Goal: Task Accomplishment & Management: Manage account settings

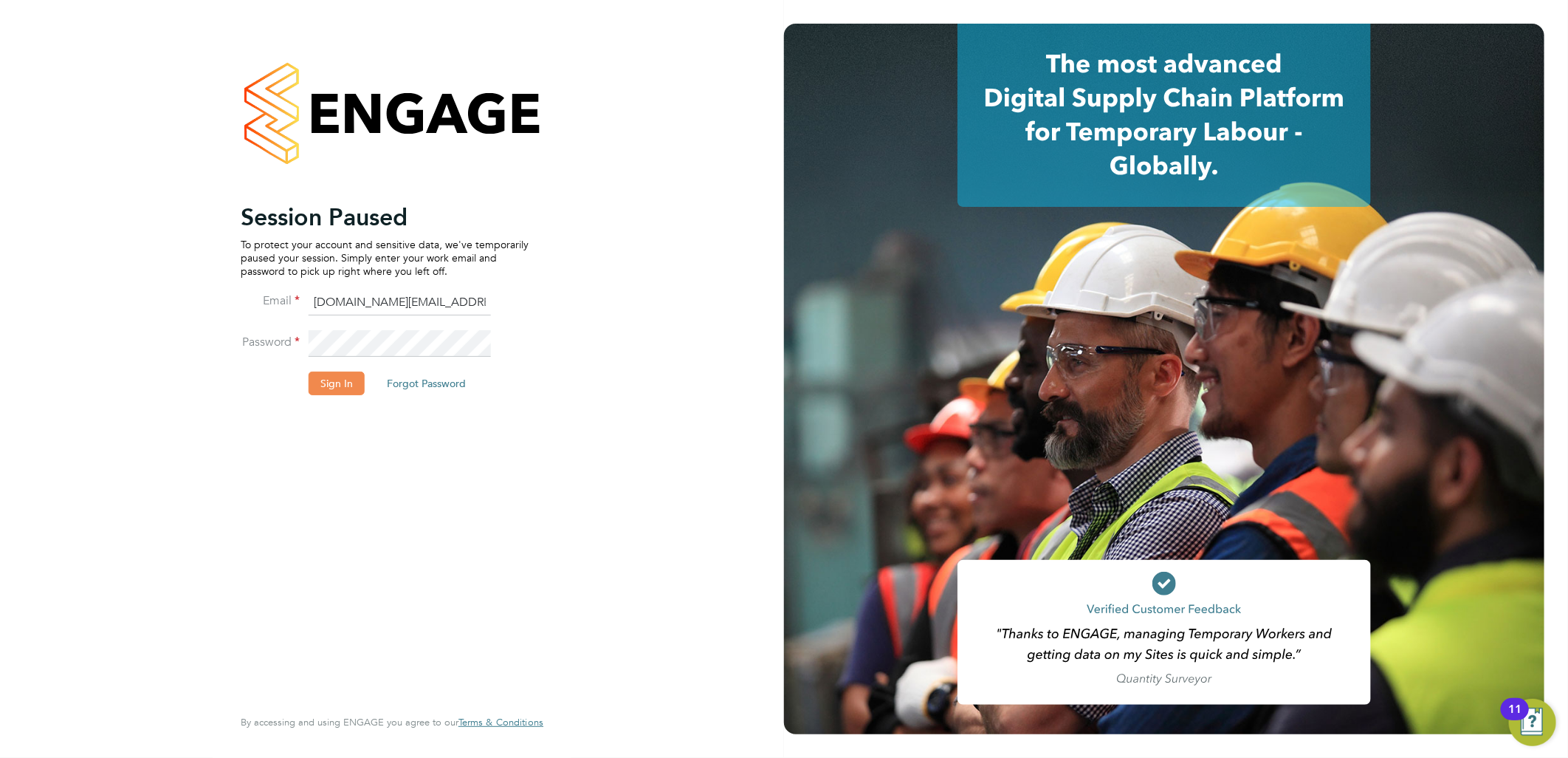
click at [337, 381] on button "Sign In" at bounding box center [336, 383] width 56 height 24
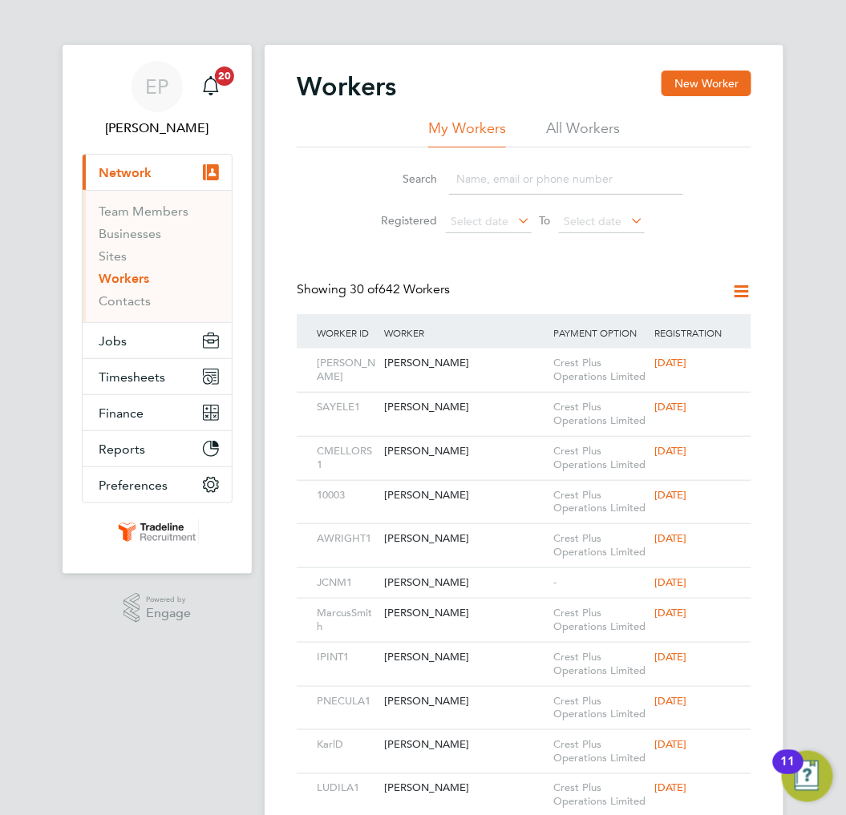
click at [531, 171] on input at bounding box center [566, 179] width 234 height 31
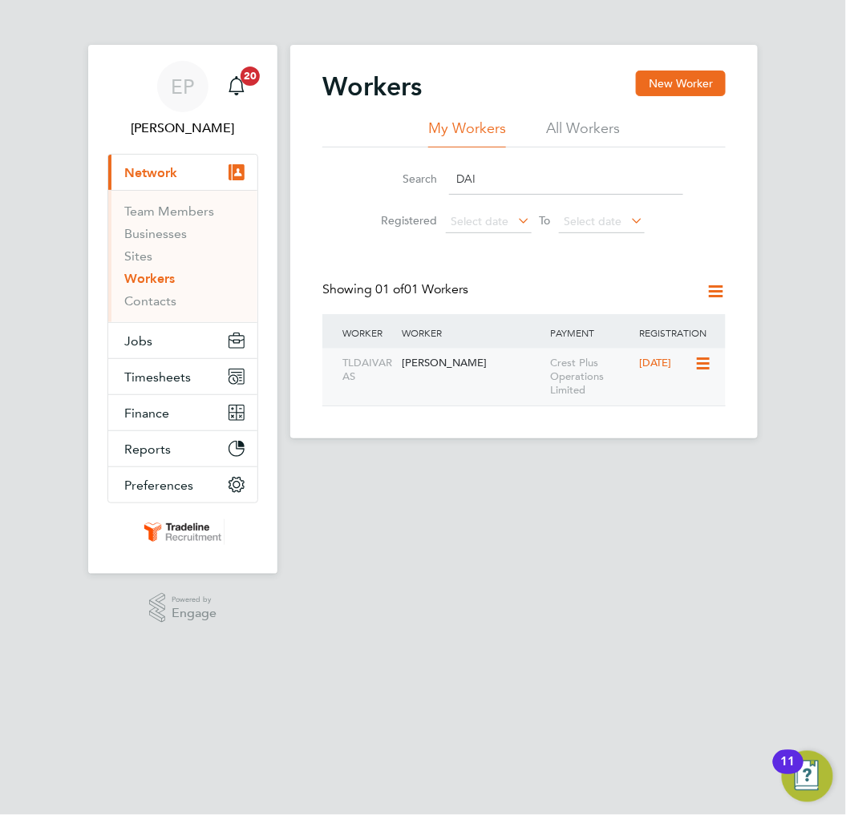
type input "DAI"
click at [573, 369] on div "Crest Plus Operations Limited" at bounding box center [590, 377] width 89 height 57
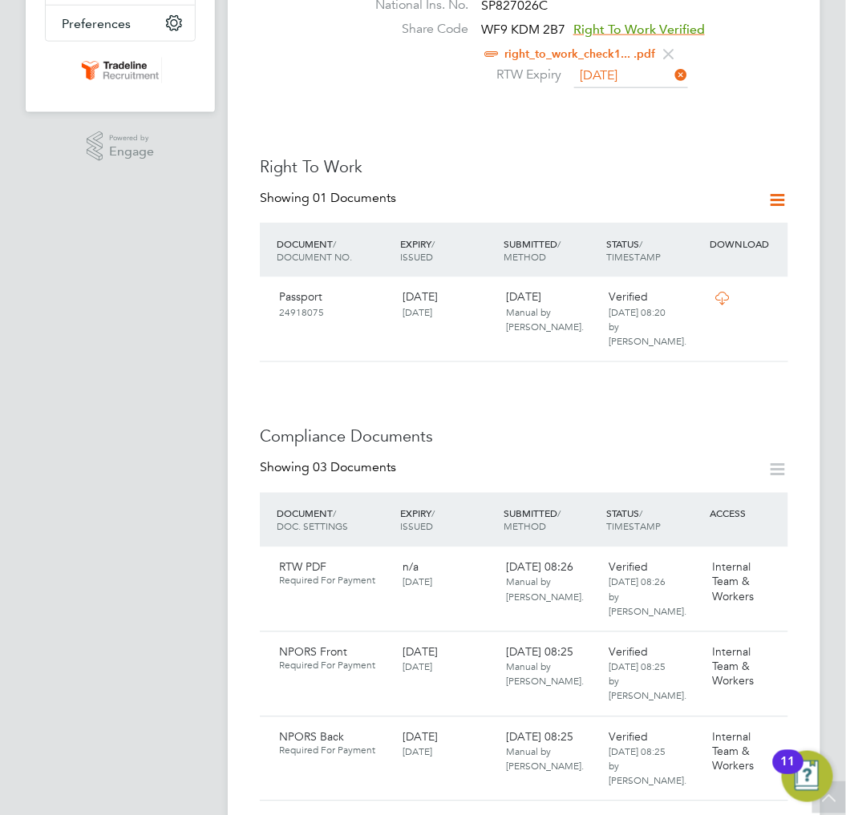
scroll to position [534, 0]
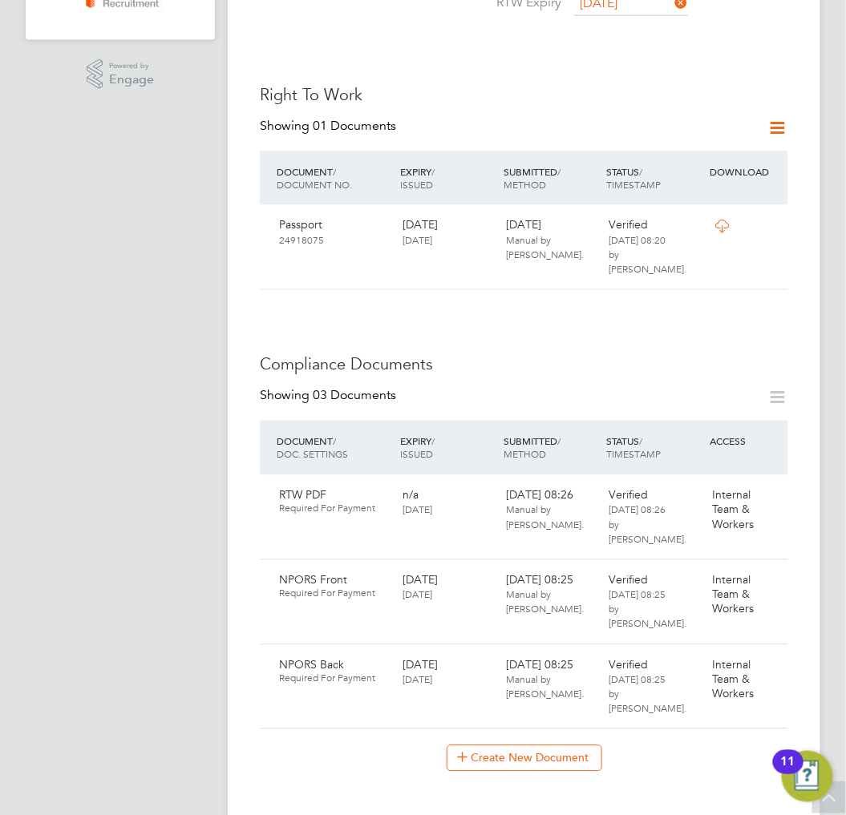
drag, startPoint x: 490, startPoint y: 284, endPoint x: 506, endPoint y: 300, distance: 22.7
click at [490, 284] on div "Worker Details Unfollow DP Daivaras Paulauskas m: 07444 364064 Personal Details…" at bounding box center [524, 513] width 528 height 1952
click at [517, 746] on button "Create New Document" at bounding box center [525, 759] width 156 height 26
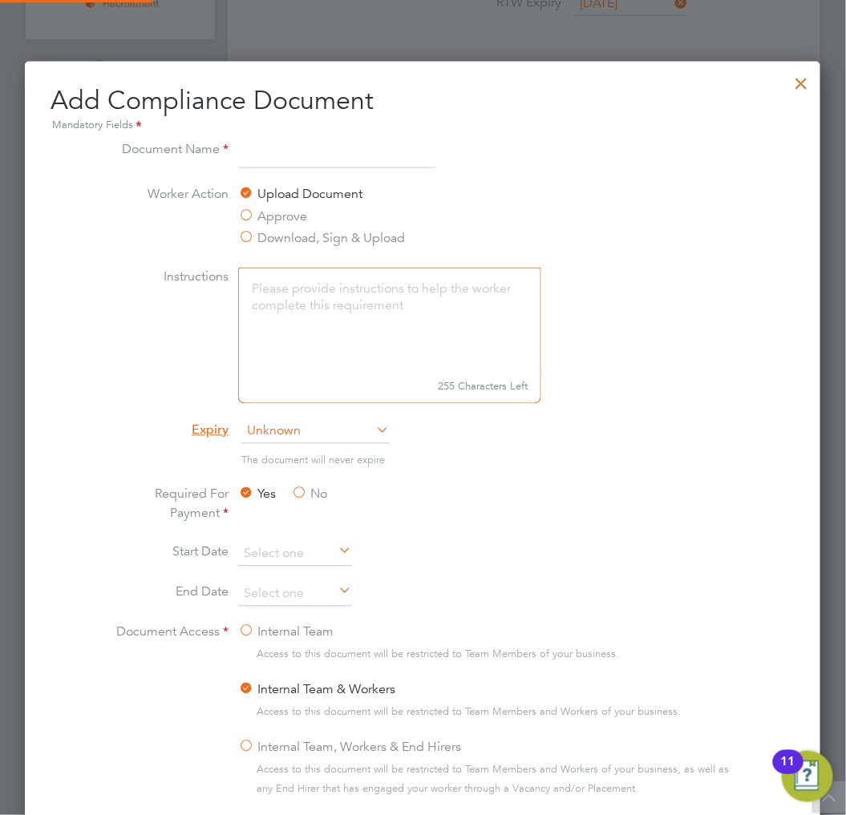
scroll to position [840, 796]
click at [286, 151] on input at bounding box center [337, 154] width 198 height 29
type input "Driving Licence"
click at [374, 434] on icon at bounding box center [374, 430] width 0 height 22
click at [333, 431] on span "Unknown" at bounding box center [315, 432] width 148 height 24
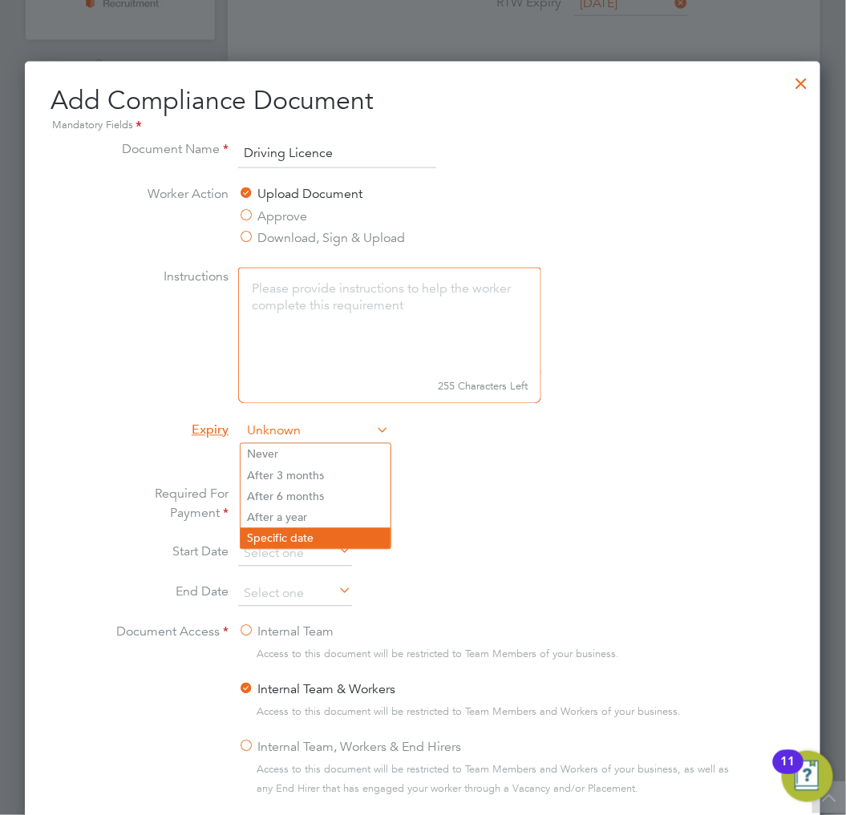
click at [286, 534] on li "Specific date" at bounding box center [316, 538] width 150 height 21
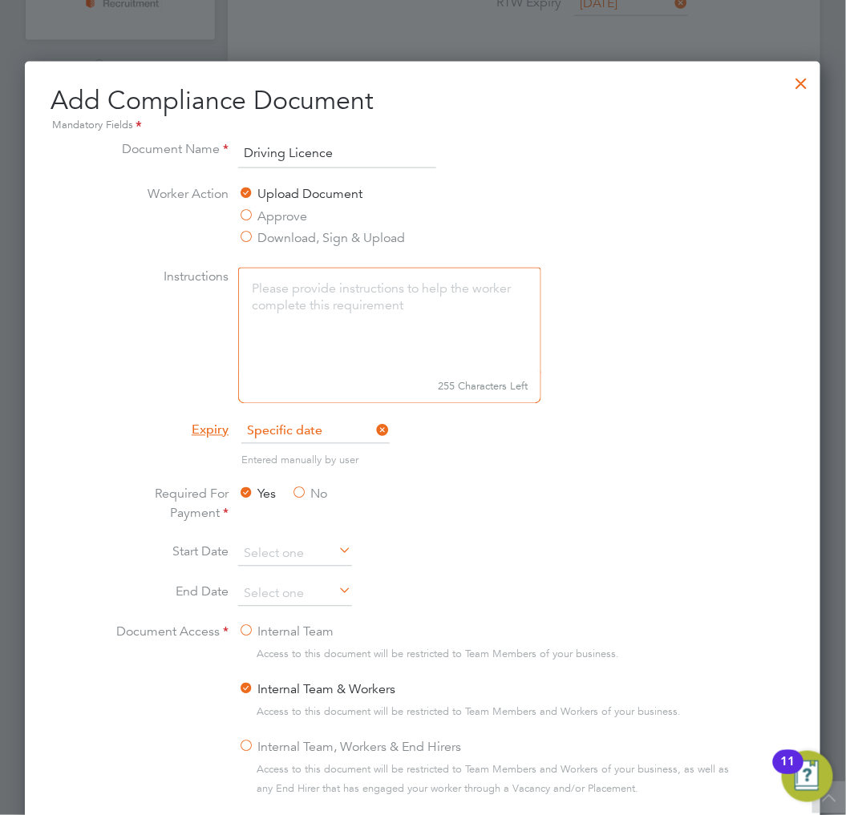
click at [427, 526] on li "Required For Payment Yes No" at bounding box center [422, 514] width 629 height 58
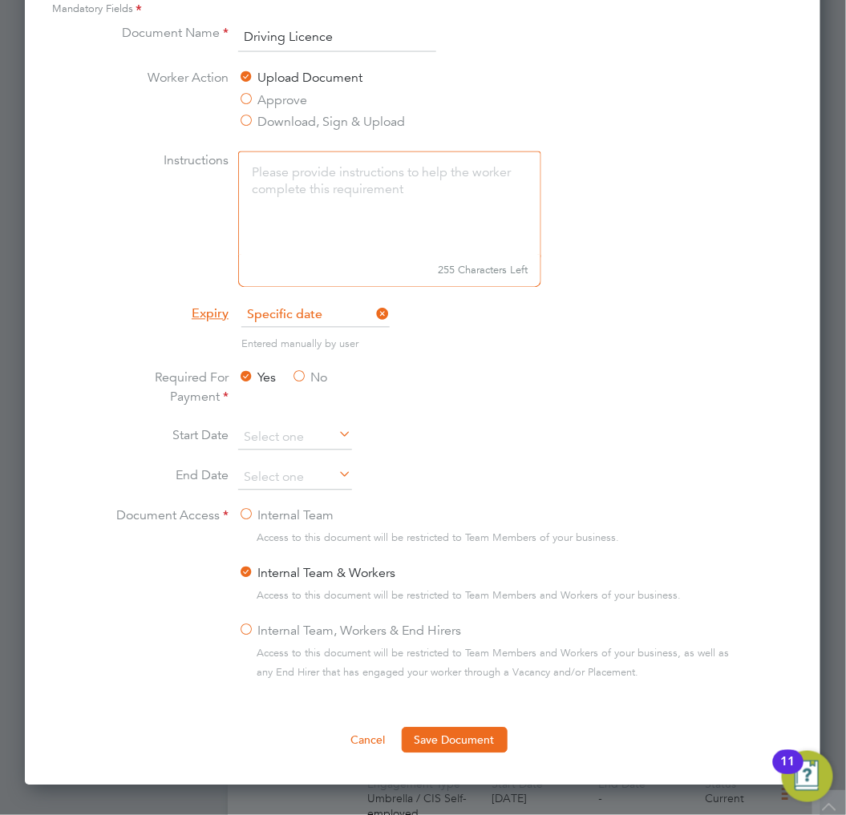
scroll to position [980, 0]
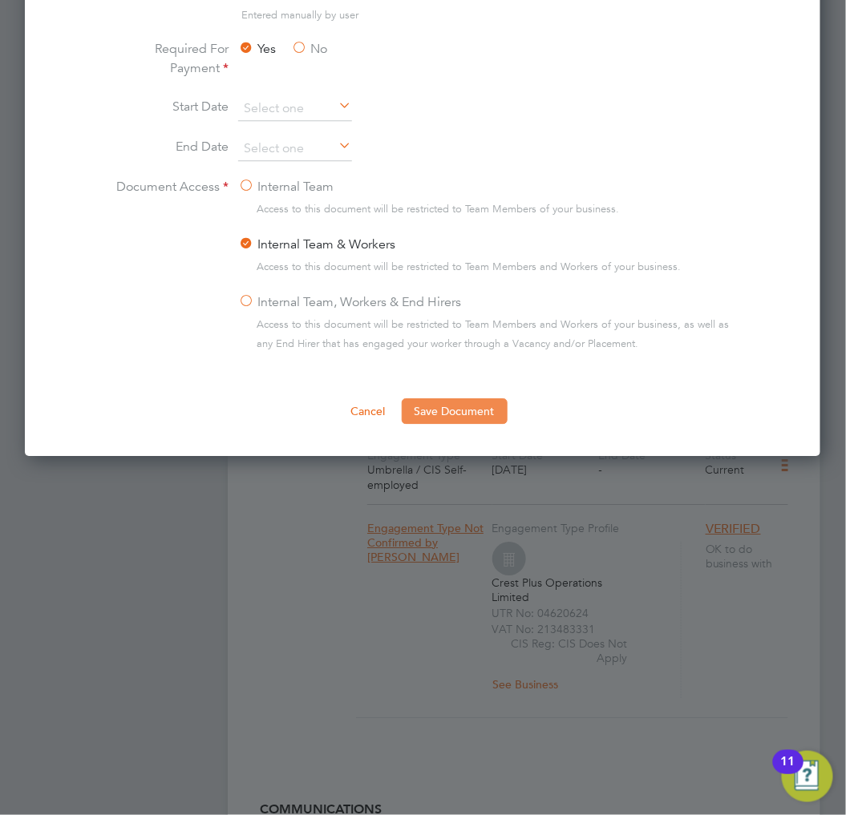
click at [462, 399] on button "Save Document" at bounding box center [455, 412] width 106 height 26
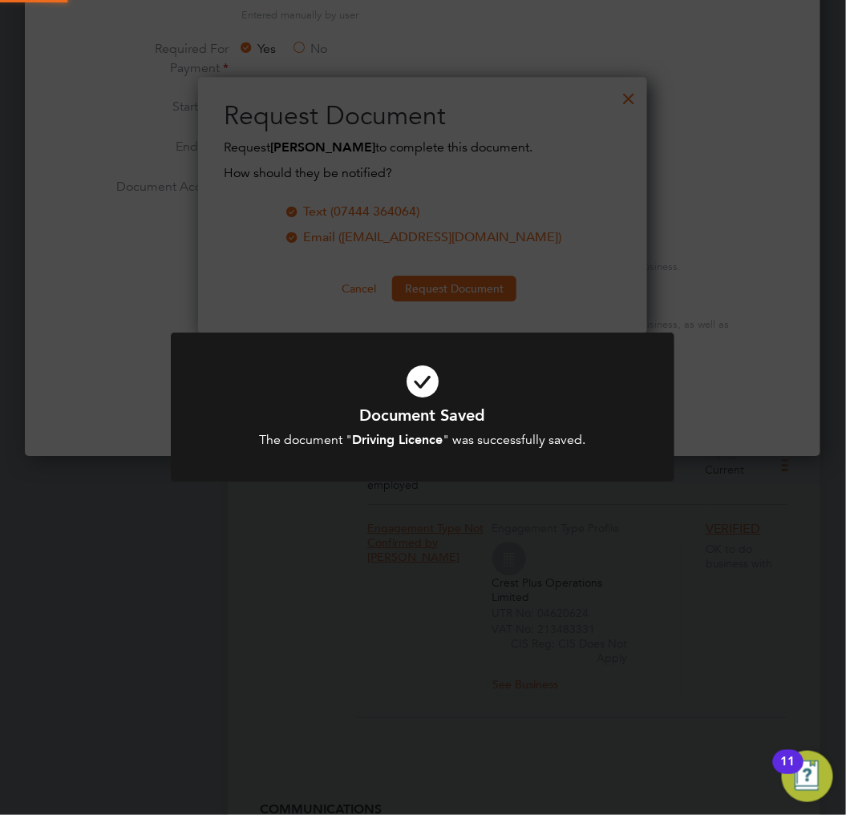
scroll to position [257, 450]
click at [452, 414] on h1 "Document Saved" at bounding box center [422, 415] width 417 height 21
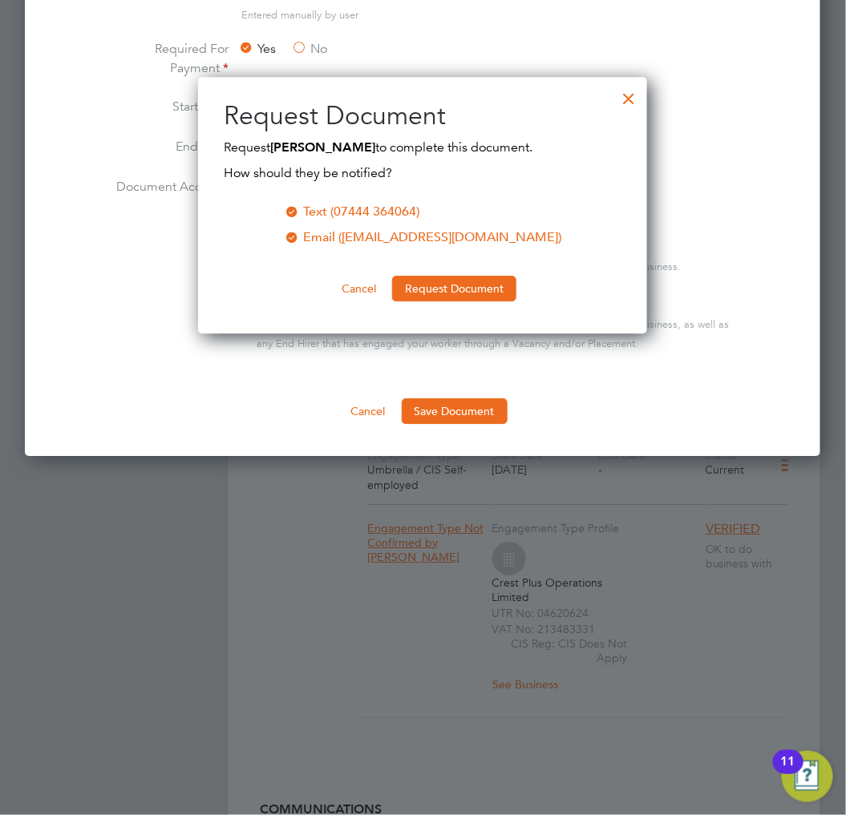
click at [627, 93] on div at bounding box center [628, 94] width 29 height 29
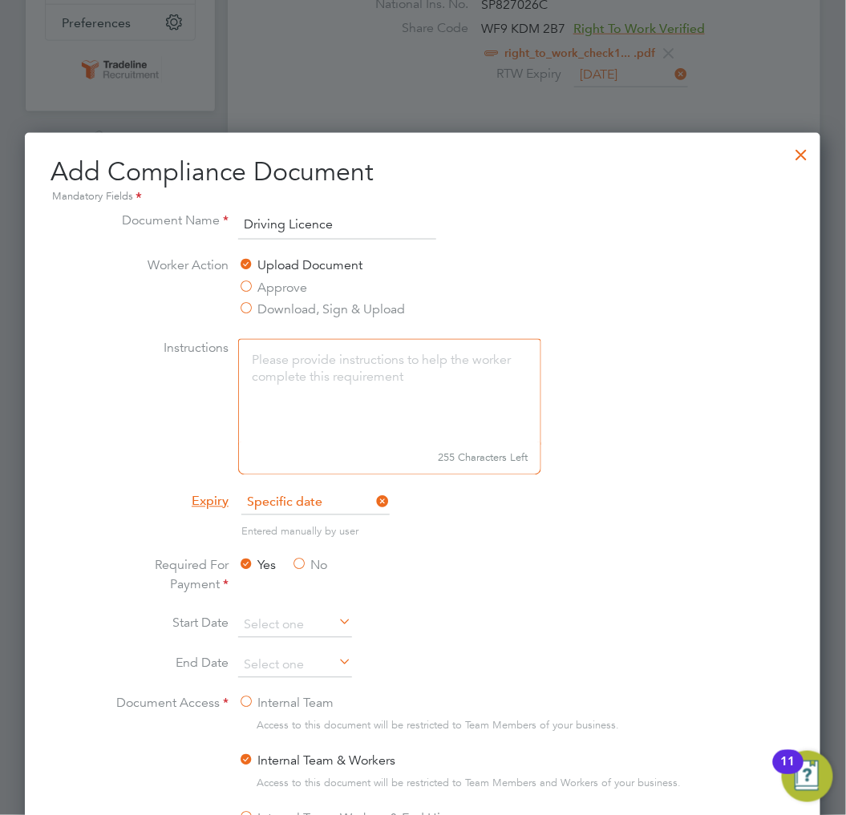
click at [806, 152] on div at bounding box center [801, 150] width 29 height 29
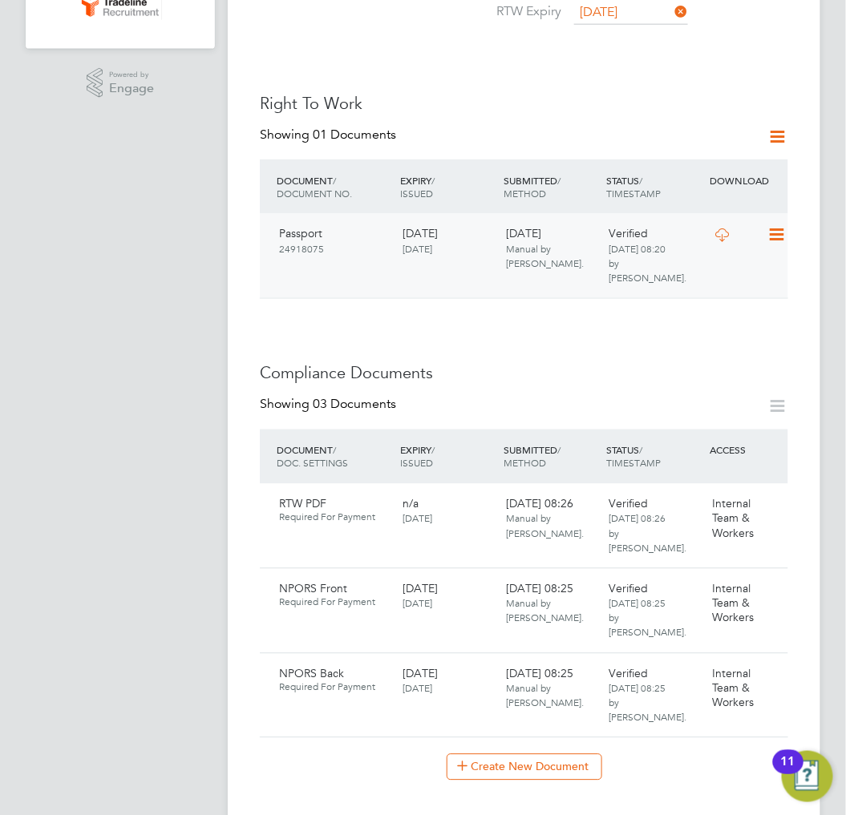
scroll to position [534, 0]
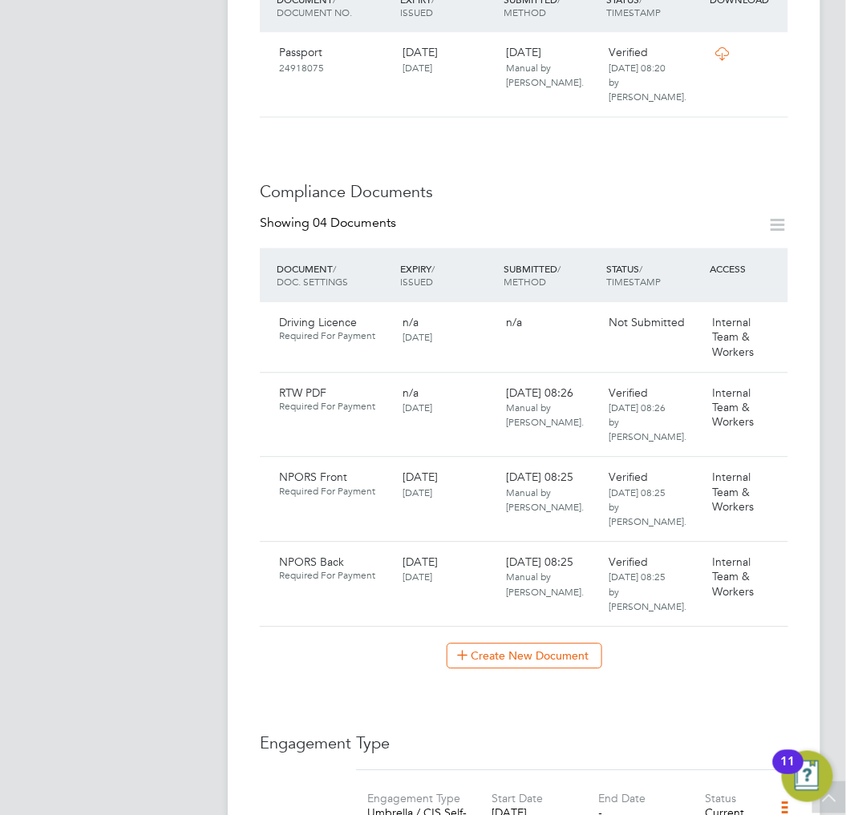
scroll to position [712, 0]
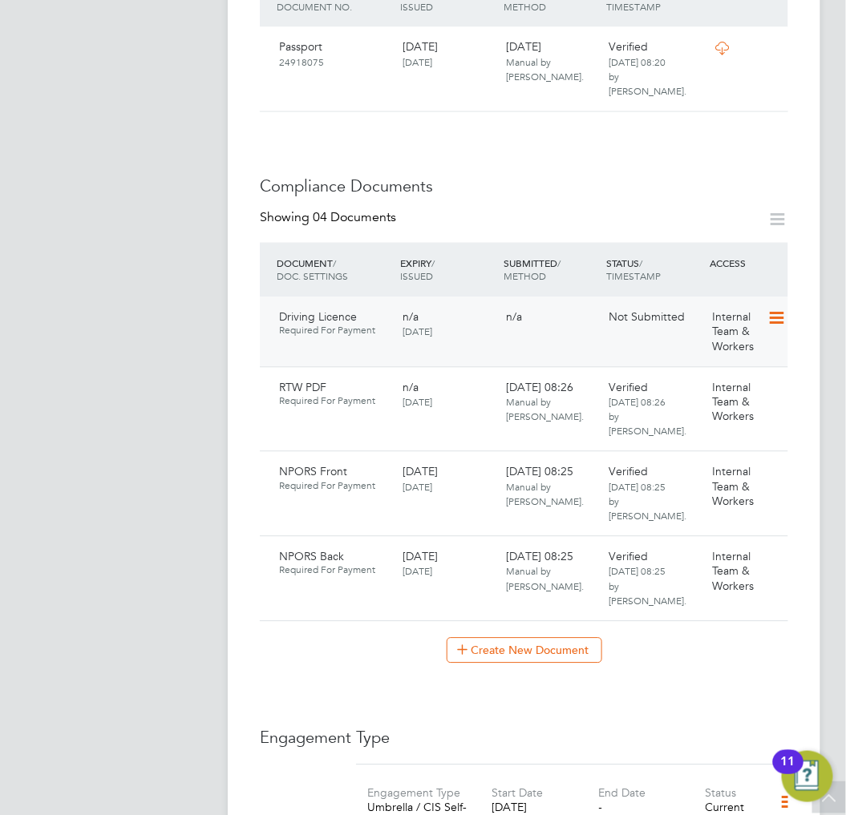
click at [780, 310] on icon at bounding box center [775, 319] width 16 height 19
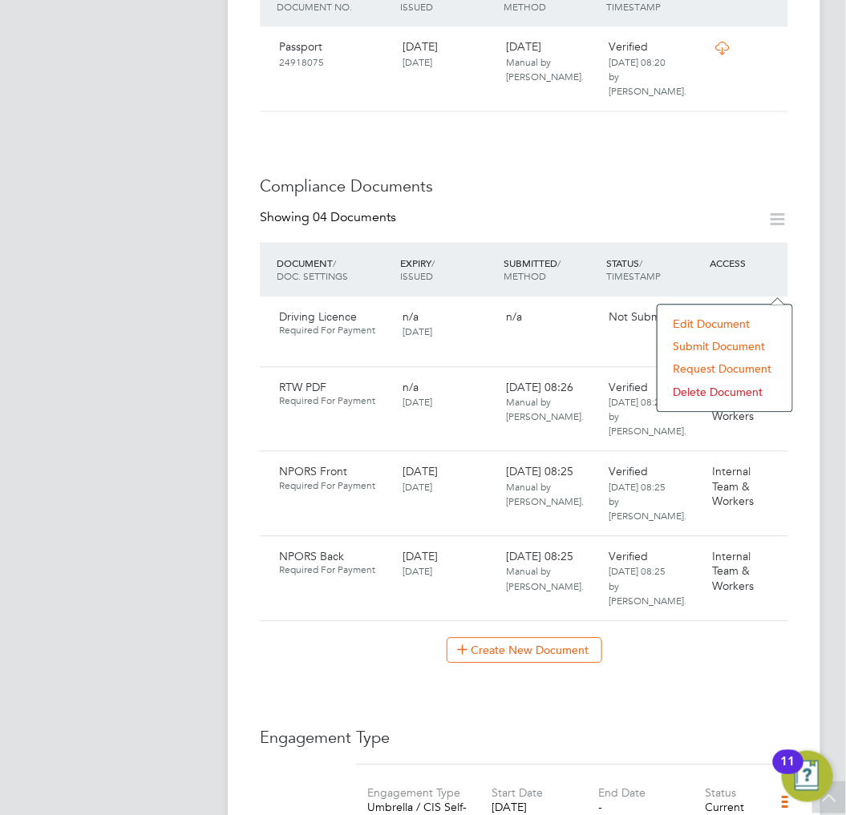
click at [686, 350] on li "Submit Document" at bounding box center [725, 347] width 119 height 22
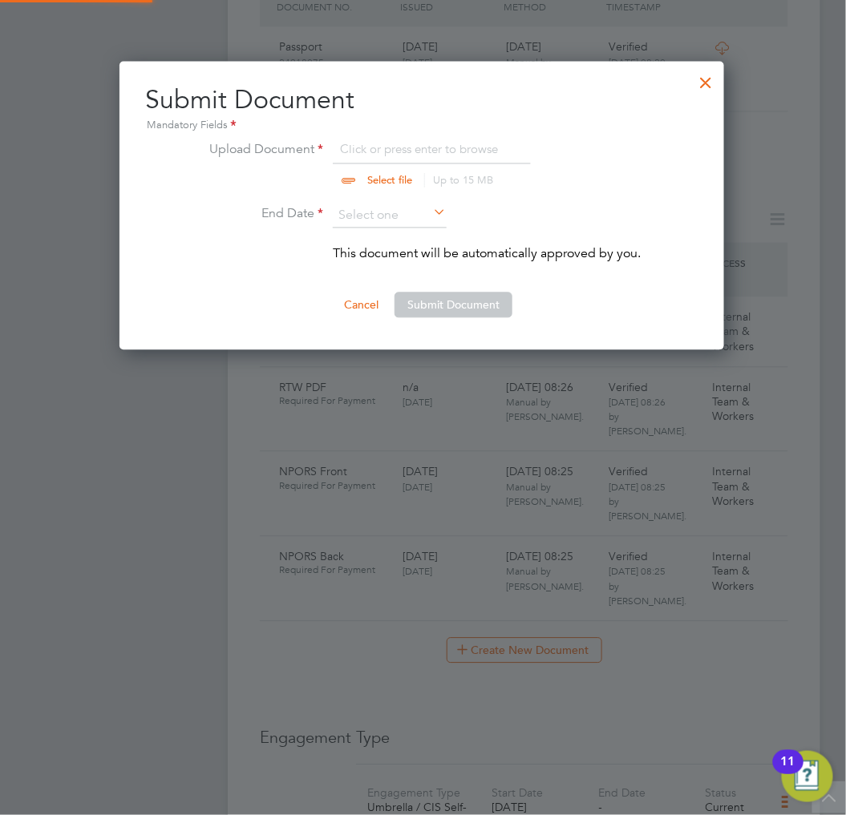
scroll to position [289, 606]
click at [457, 148] on input "file" at bounding box center [405, 164] width 252 height 48
type input "C:\fakepath\DrivingLicence.jpg"
click at [241, 69] on div "Submit Document Mandatory Fields Upload Document DrivingLicence.jpg Select file…" at bounding box center [421, 206] width 605 height 289
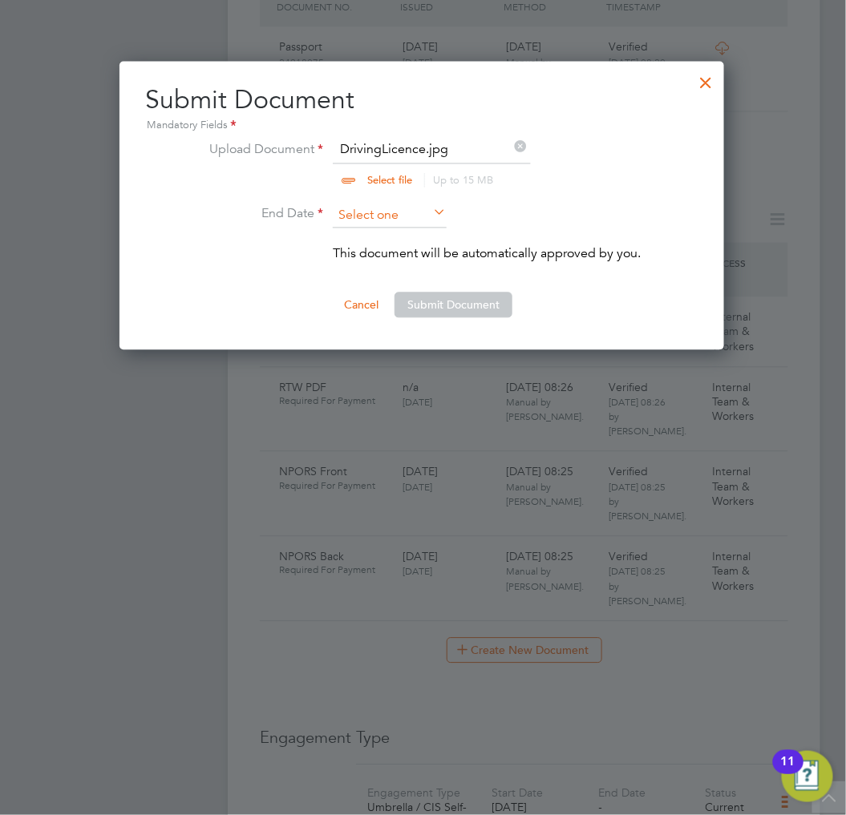
click at [418, 212] on input at bounding box center [390, 216] width 114 height 24
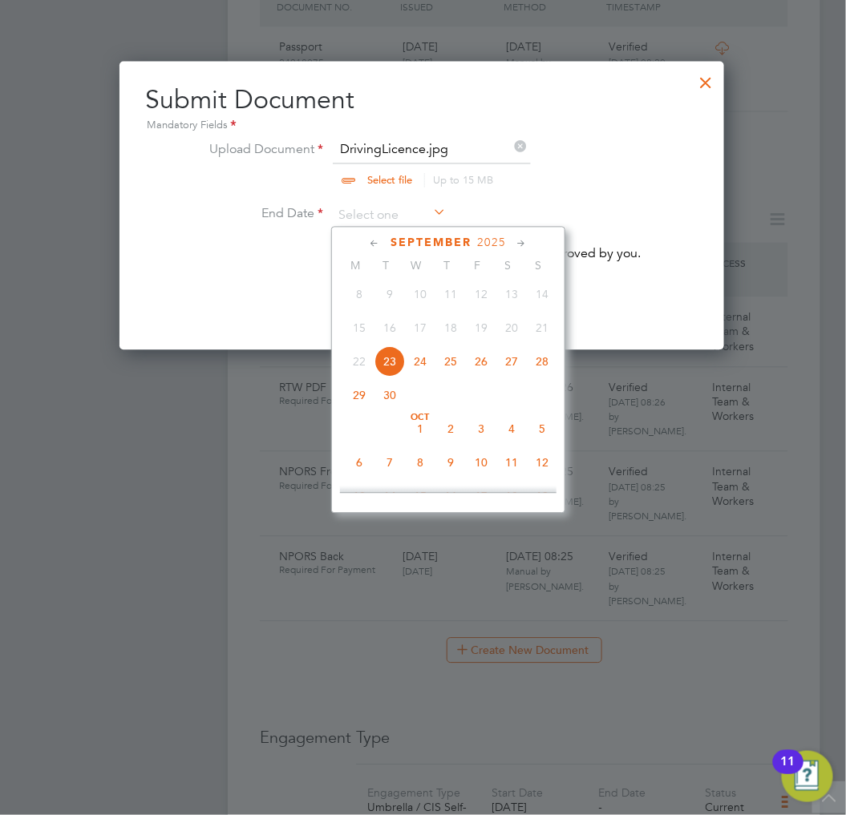
click at [484, 245] on span "2025" at bounding box center [491, 244] width 29 height 14
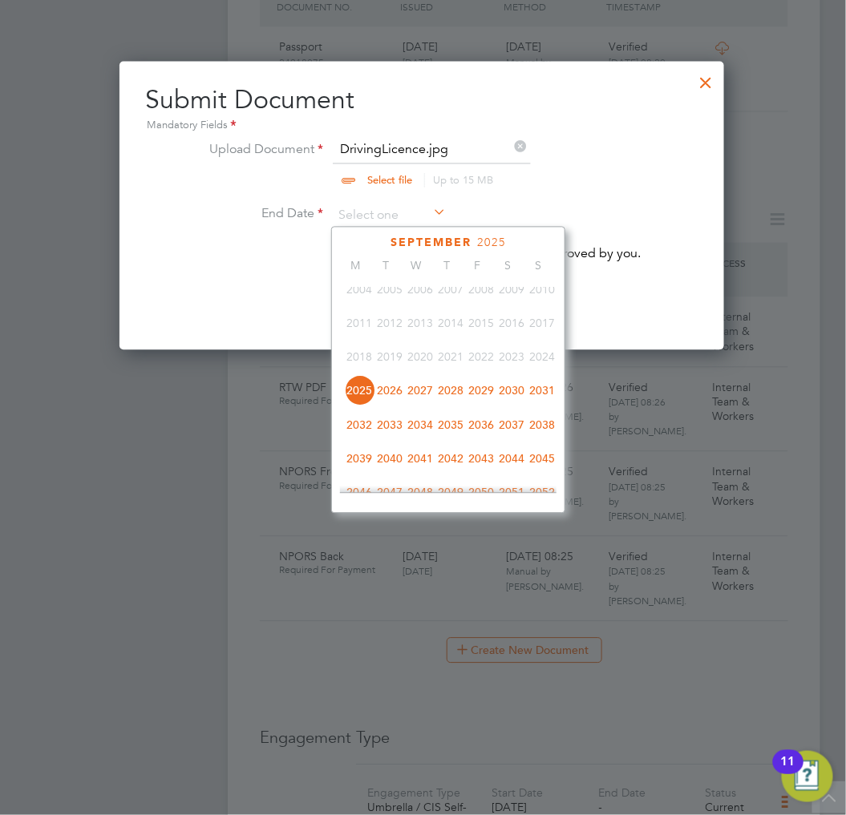
click at [423, 427] on span "2034" at bounding box center [420, 425] width 30 height 30
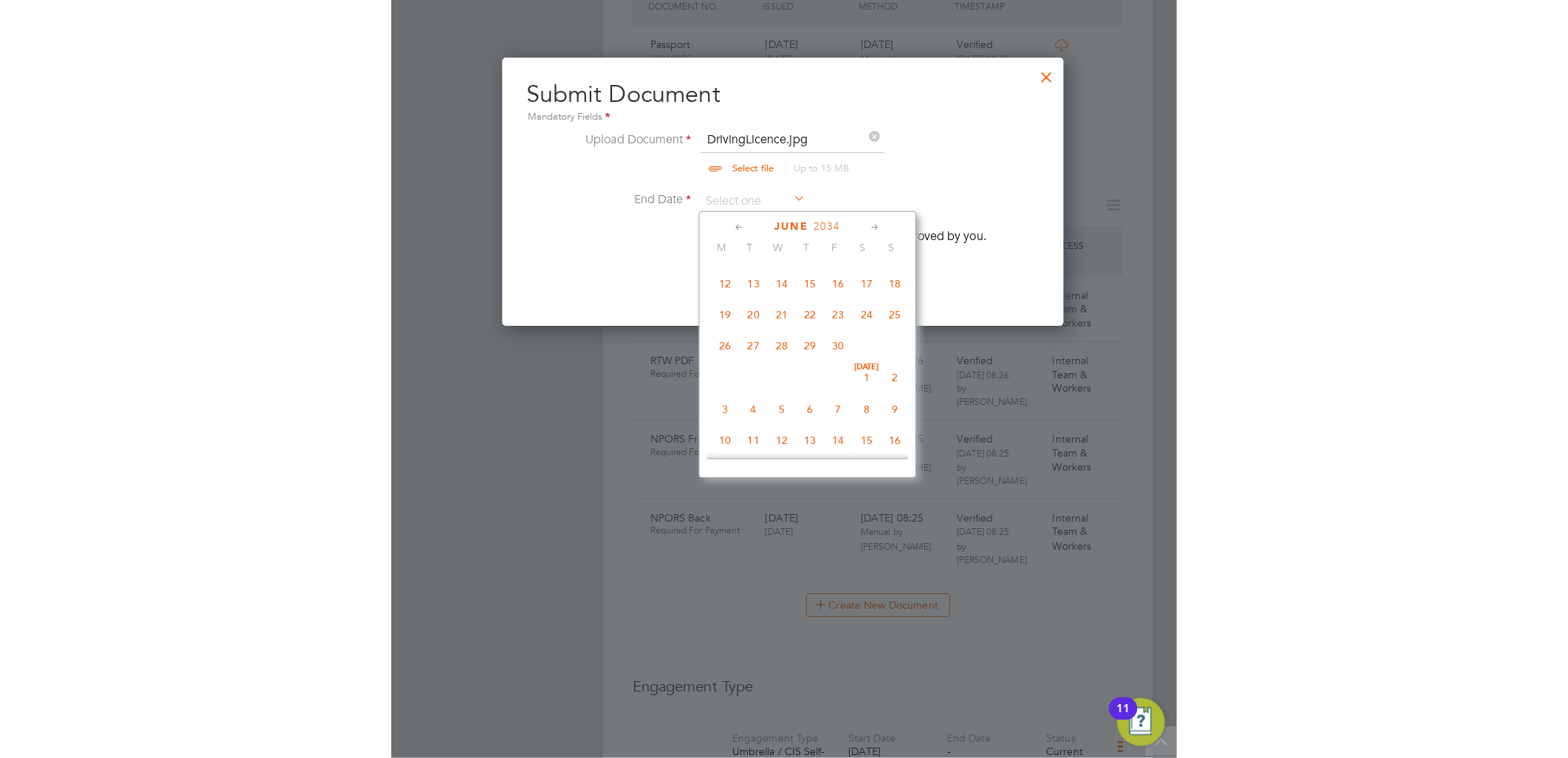
scroll to position [293, 0]
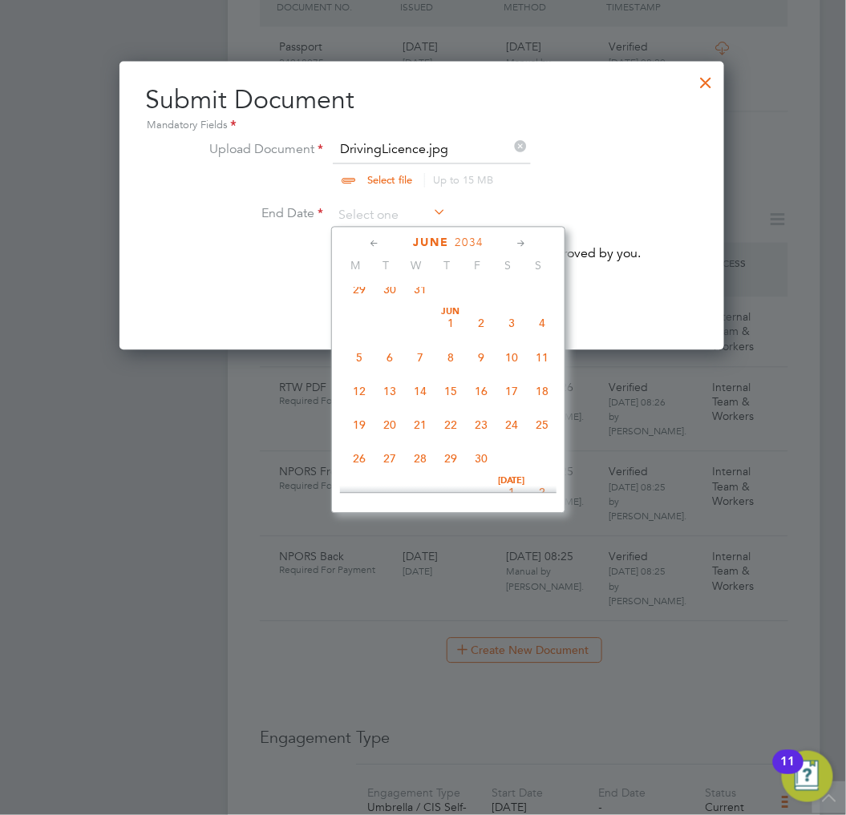
click at [412, 358] on span "7" at bounding box center [420, 357] width 30 height 30
type input "[DATE]"
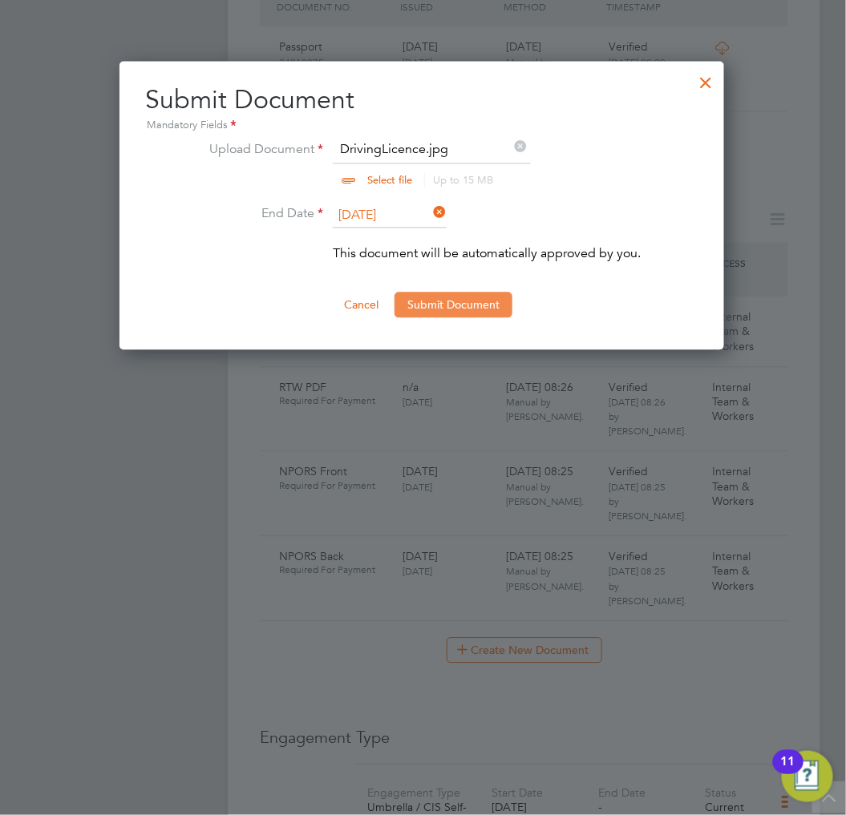
click at [442, 308] on button "Submit Document" at bounding box center [453, 306] width 118 height 26
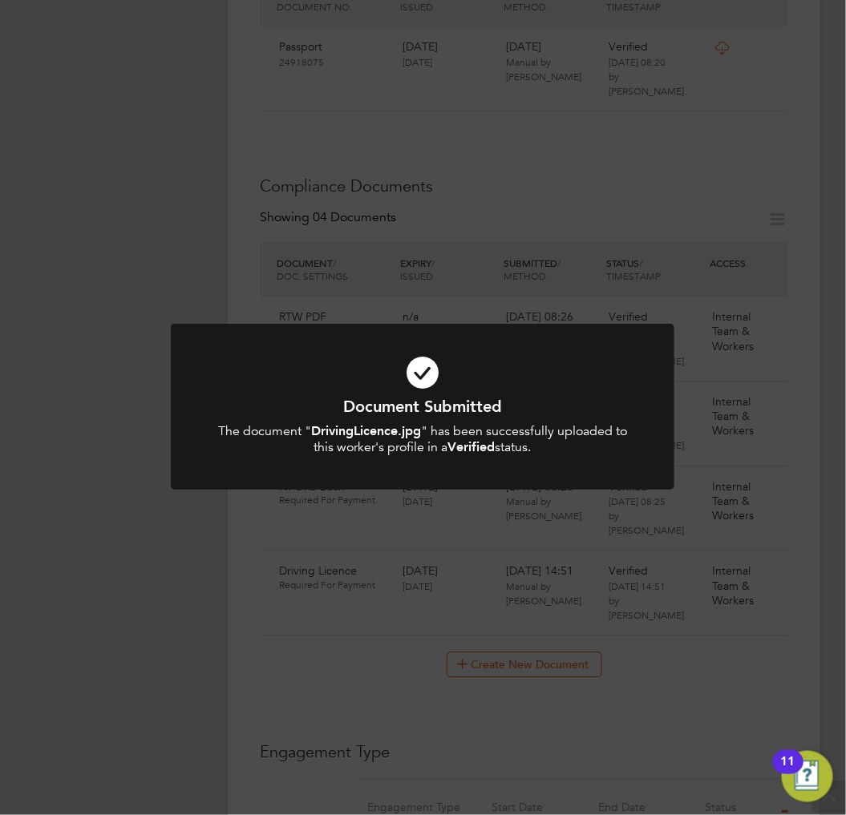
click at [525, 375] on icon at bounding box center [422, 373] width 417 height 63
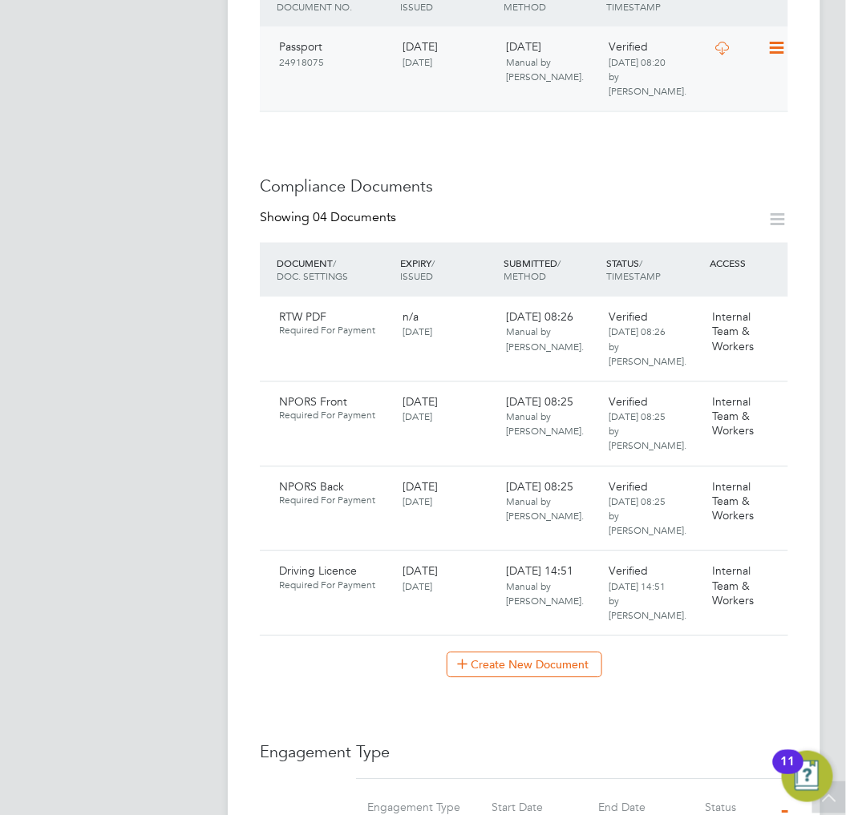
drag, startPoint x: 775, startPoint y: 104, endPoint x: 784, endPoint y: 67, distance: 38.7
click at [775, 104] on div "Worker Details Unfollow [PERSON_NAME] m: 07444 364064 Personal Details ID TLDAI…" at bounding box center [524, 377] width 528 height 2036
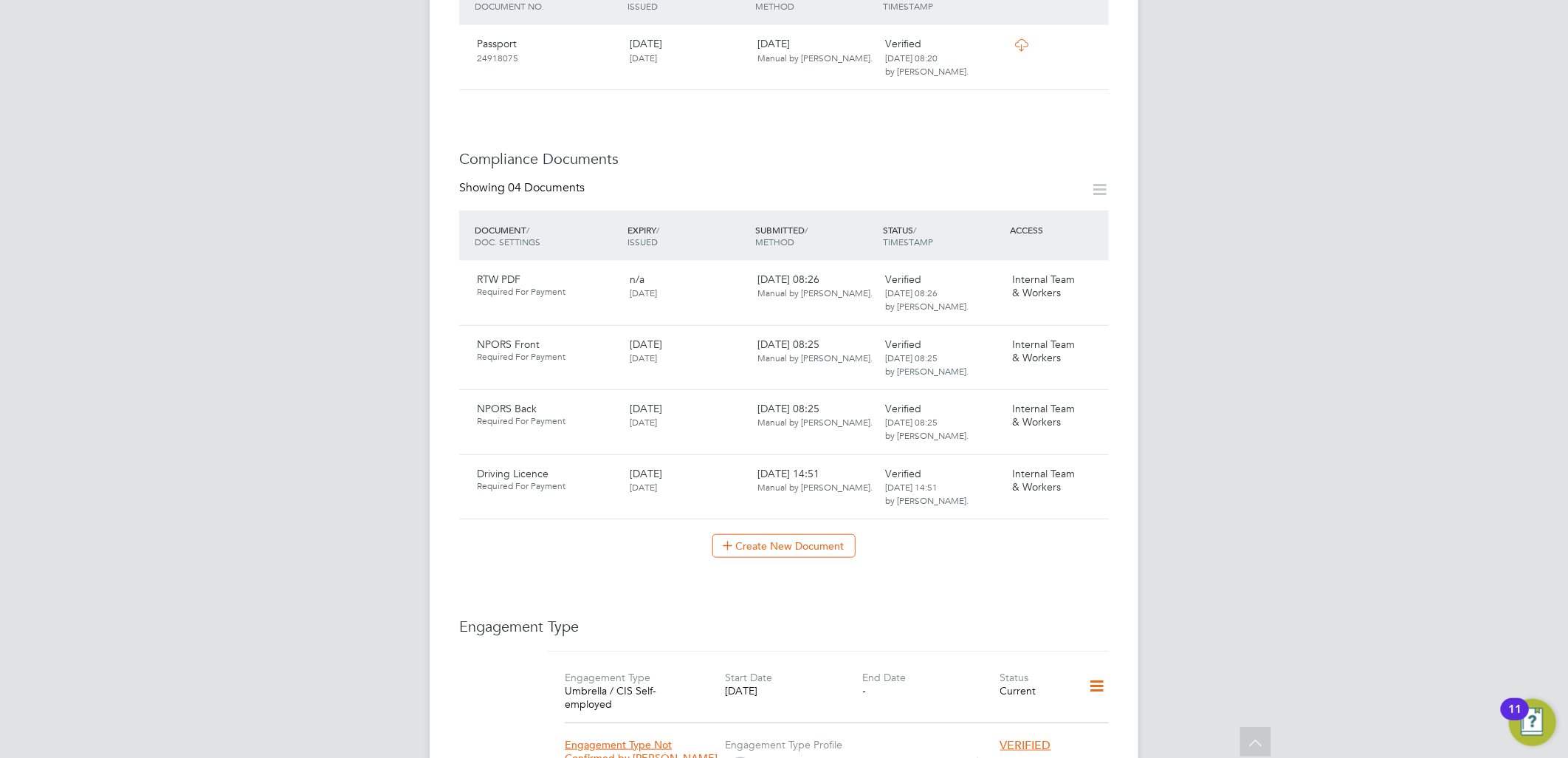
click at [629, 149] on h3 "Compliance Documents" at bounding box center [784, 158] width 650 height 19
click at [618, 149] on h3 "Compliance Documents" at bounding box center [784, 158] width 650 height 19
click at [614, 149] on h3 "Compliance Documents" at bounding box center [784, 158] width 650 height 19
